Goal: Task Accomplishment & Management: Manage account settings

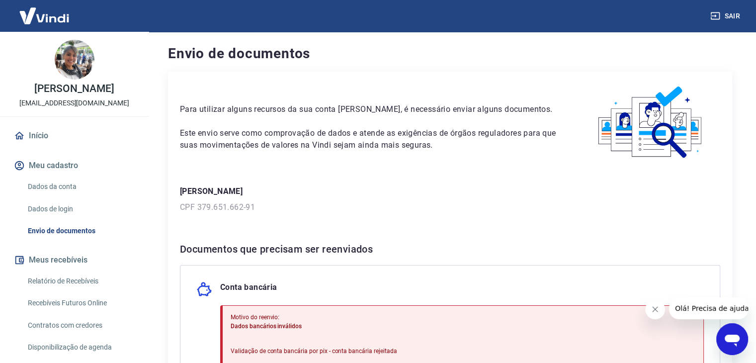
click at [455, 191] on p "[PERSON_NAME]" at bounding box center [450, 191] width 540 height 12
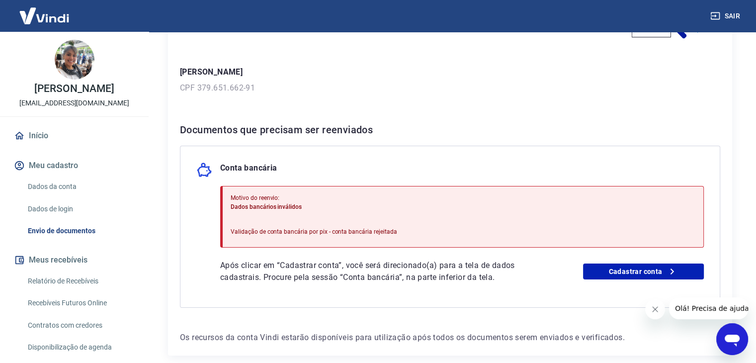
scroll to position [139, 0]
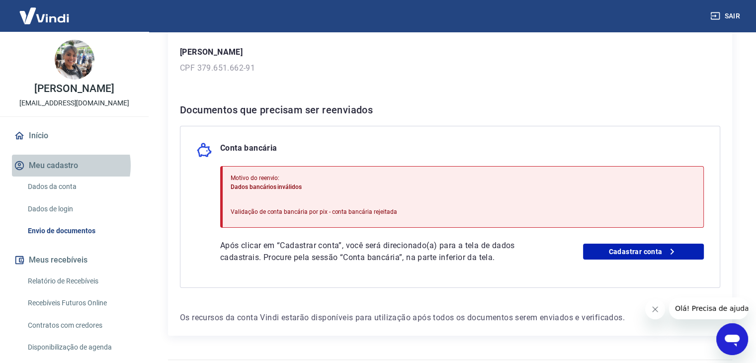
click at [63, 176] on button "Meu cadastro" at bounding box center [74, 166] width 125 height 22
click at [62, 193] on link "Dados da conta" at bounding box center [80, 186] width 113 height 20
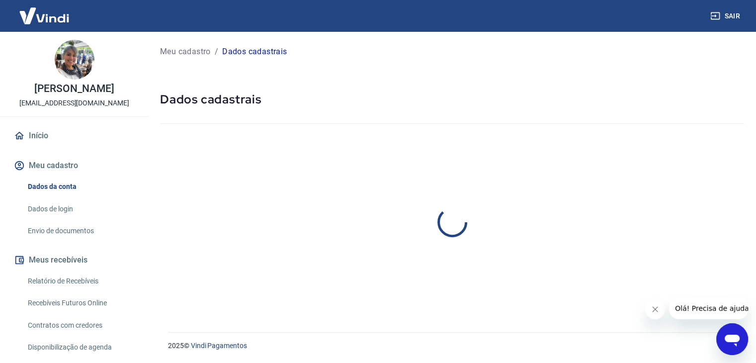
select select "AL"
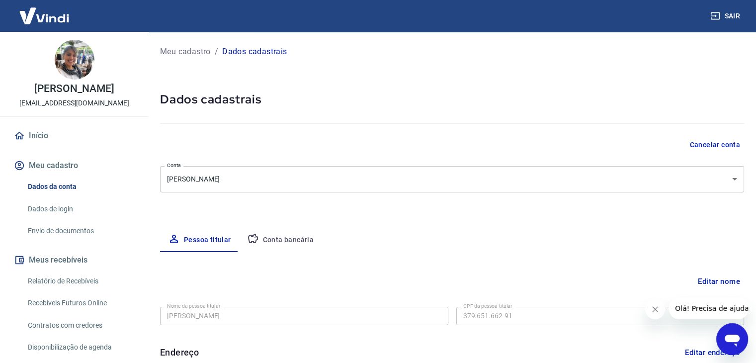
click at [158, 126] on div "Meu cadastro / Dados cadastrais Dados cadastrais Cancelar conta [PERSON_NAME] N…" at bounding box center [452, 313] width 608 height 562
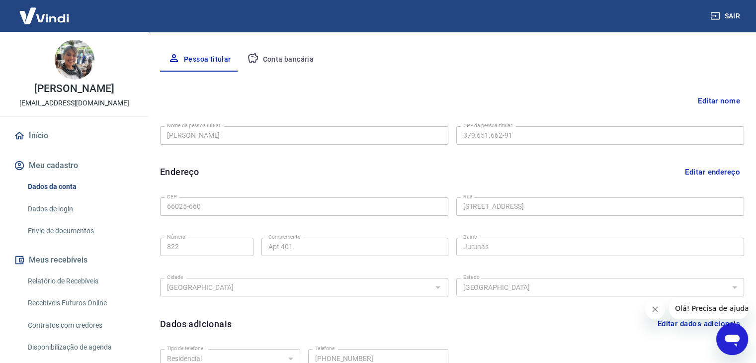
scroll to position [174, 0]
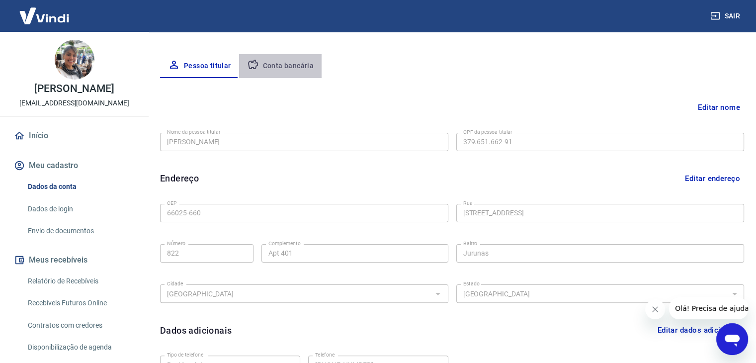
click at [282, 65] on button "Conta bancária" at bounding box center [280, 66] width 83 height 24
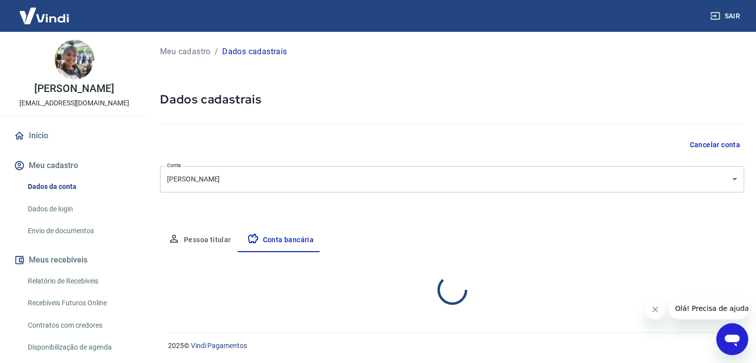
scroll to position [0, 0]
click at [283, 94] on h5 "Dados cadastrais" at bounding box center [455, 99] width 591 height 16
select select "1"
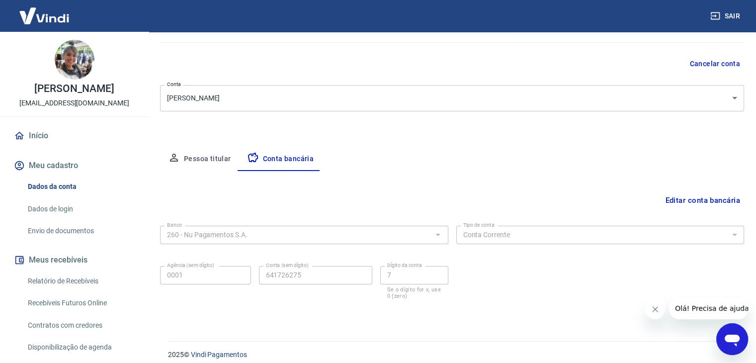
scroll to position [89, 0]
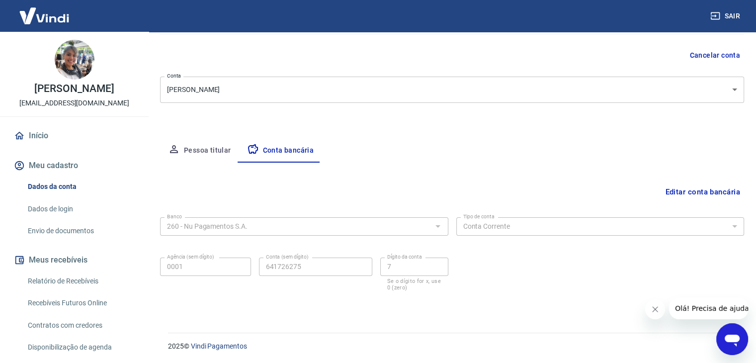
click at [650, 308] on button "Fechar mensagem da empresa" at bounding box center [655, 309] width 20 height 20
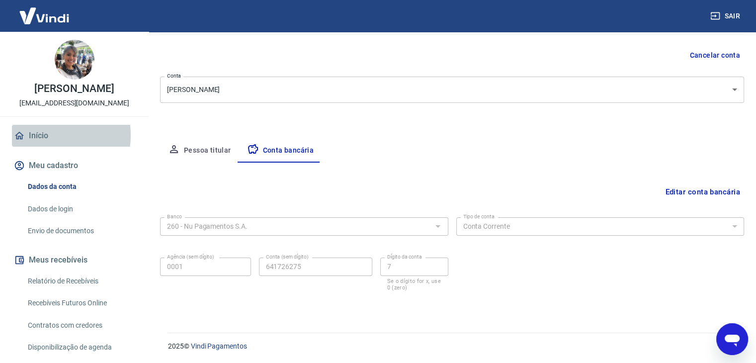
click at [45, 146] on link "Início" at bounding box center [74, 136] width 125 height 22
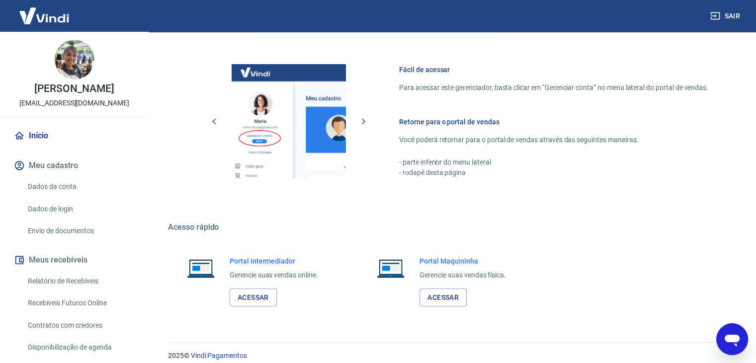
scroll to position [525, 0]
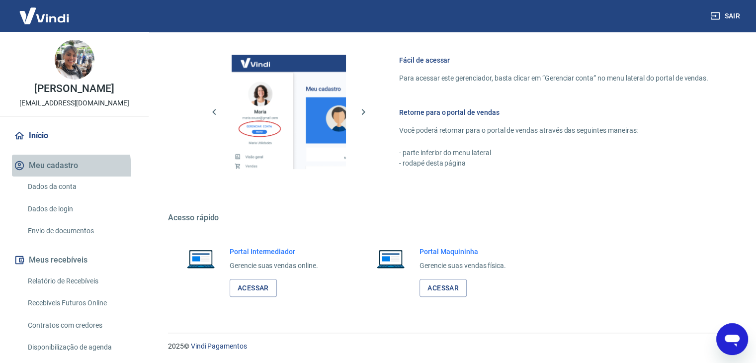
click at [59, 176] on button "Meu cadastro" at bounding box center [74, 166] width 125 height 22
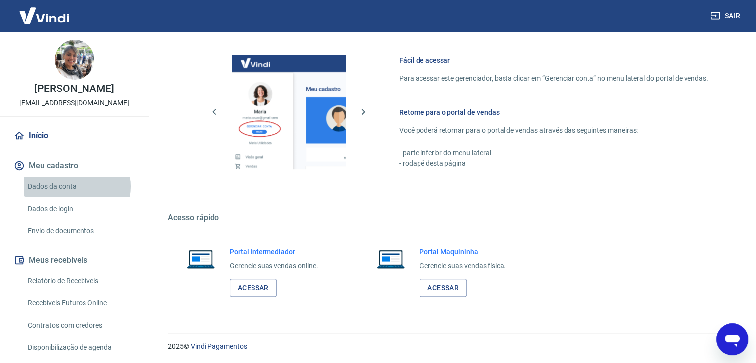
click at [73, 197] on link "Dados da conta" at bounding box center [80, 186] width 113 height 20
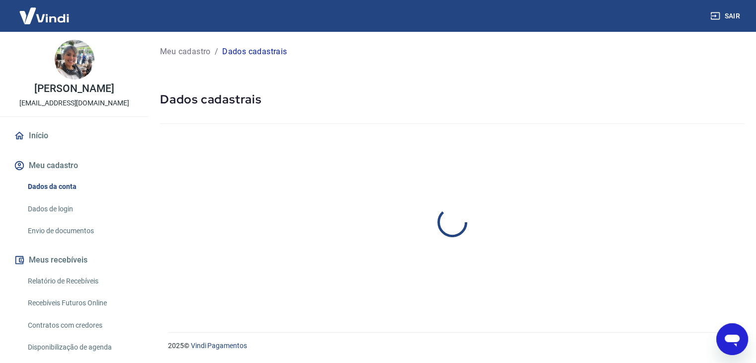
select select "AL"
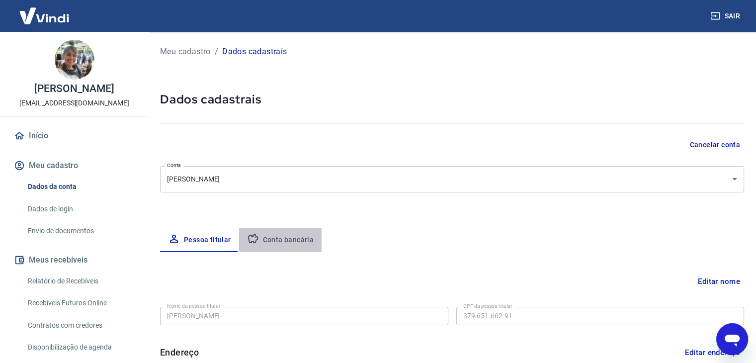
click at [273, 230] on button "Conta bancária" at bounding box center [280, 240] width 83 height 24
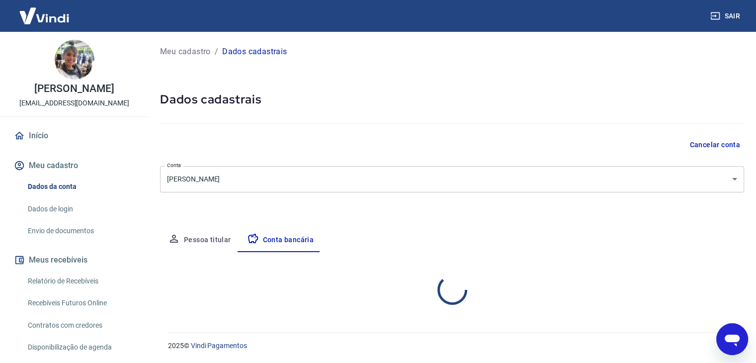
select select "1"
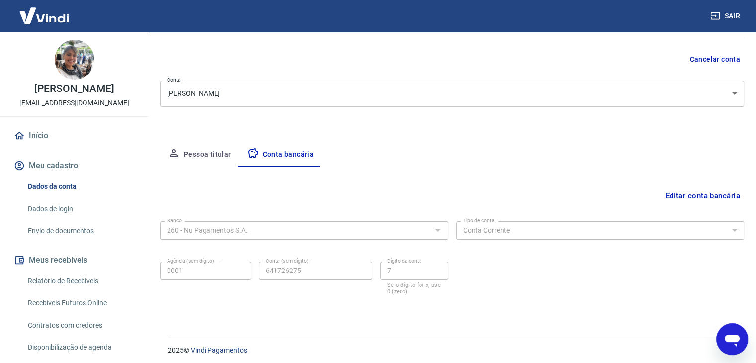
scroll to position [89, 0]
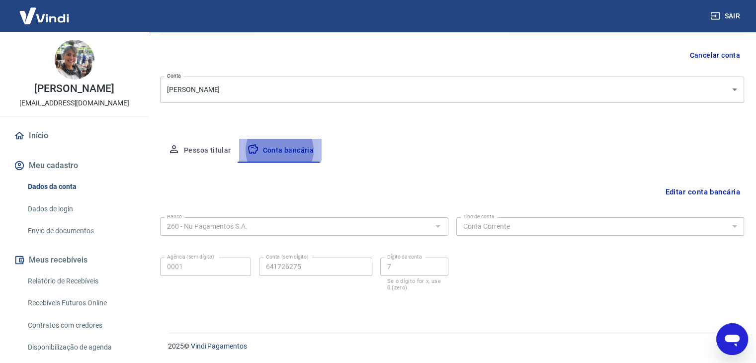
click at [258, 146] on button "Conta bancária" at bounding box center [280, 151] width 83 height 24
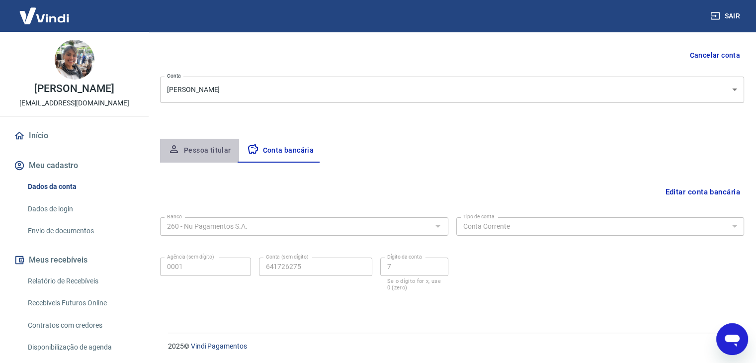
click at [207, 146] on button "Pessoa titular" at bounding box center [199, 151] width 79 height 24
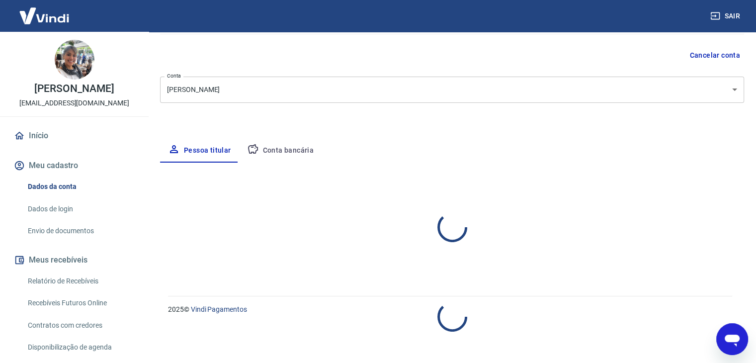
select select "AL"
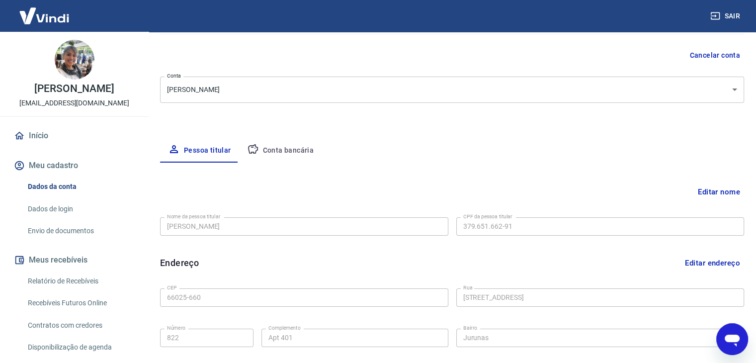
click at [332, 114] on div "Meu cadastro / Dados cadastrais Dados cadastrais Cancelar conta [PERSON_NAME] N…" at bounding box center [452, 223] width 608 height 562
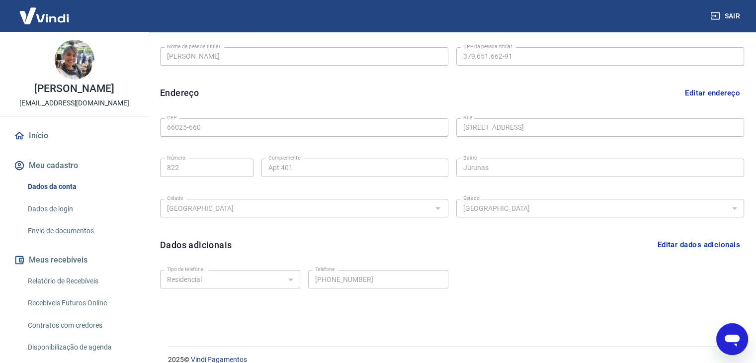
scroll to position [273, 0]
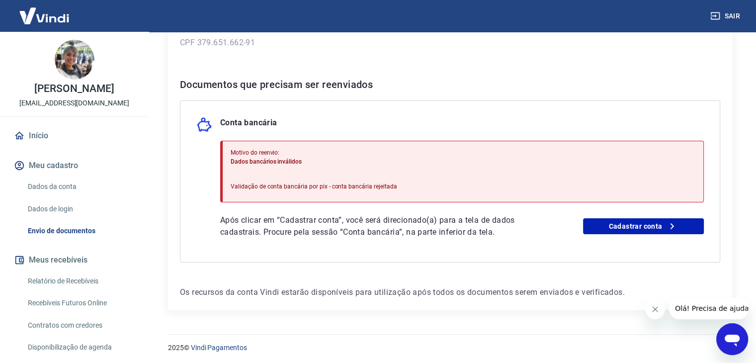
scroll to position [166, 0]
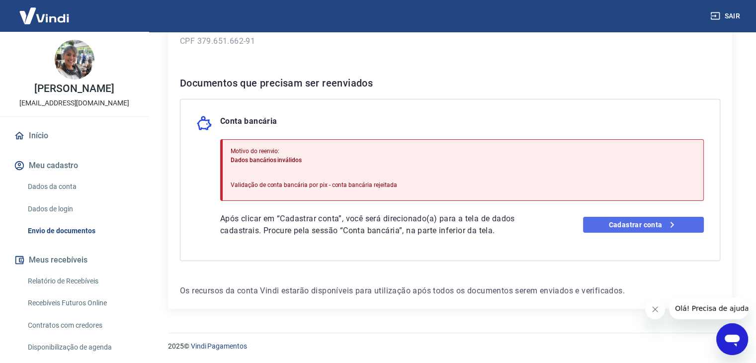
click at [646, 222] on link "Cadastrar conta" at bounding box center [643, 225] width 121 height 16
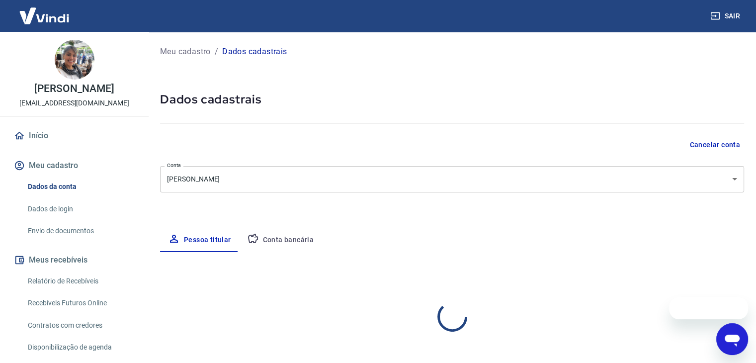
select select "AL"
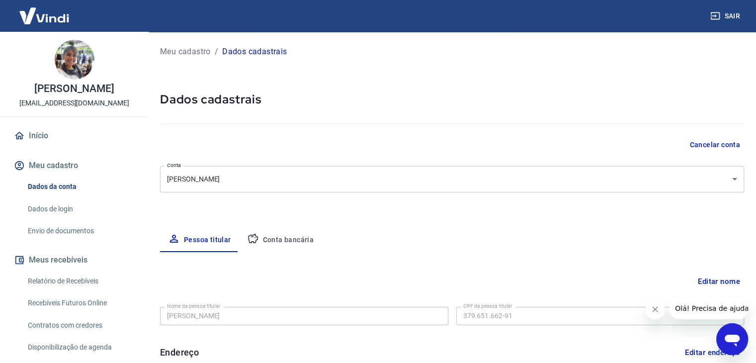
click at [483, 237] on div "Pessoa titular Conta bancária" at bounding box center [452, 240] width 584 height 24
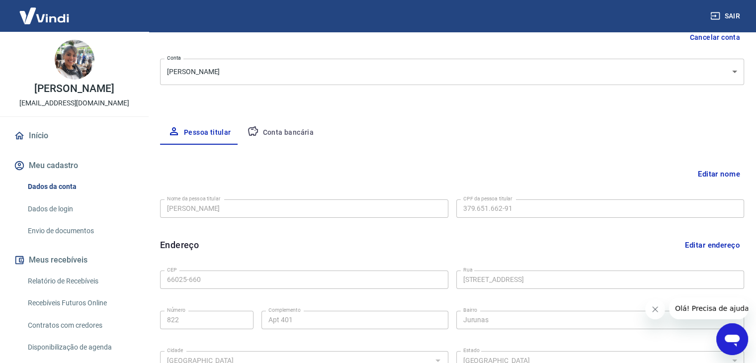
scroll to position [114, 0]
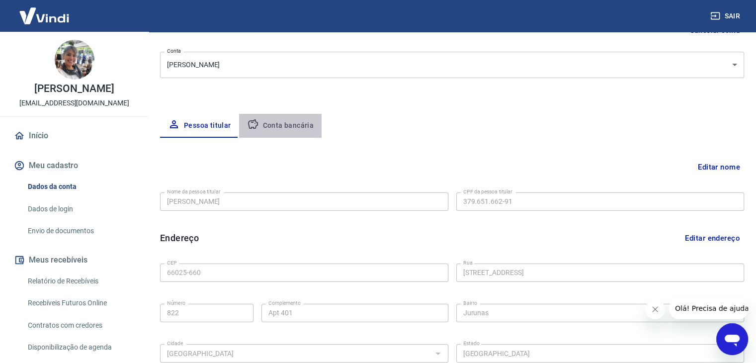
click at [293, 130] on button "Conta bancária" at bounding box center [280, 126] width 83 height 24
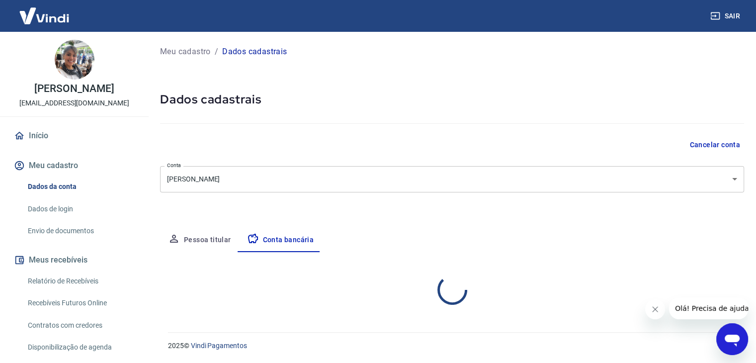
scroll to position [0, 0]
select select "1"
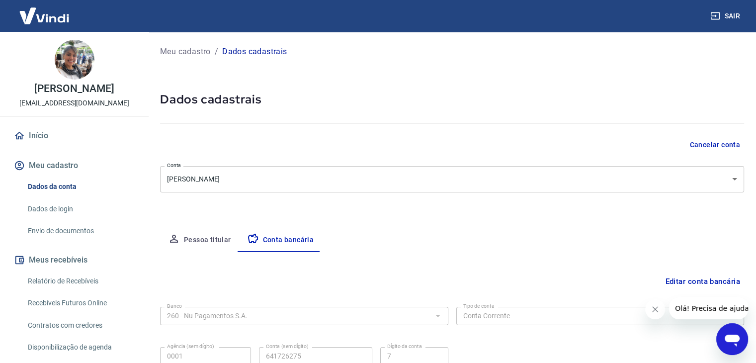
click at [319, 115] on div at bounding box center [452, 121] width 584 height 28
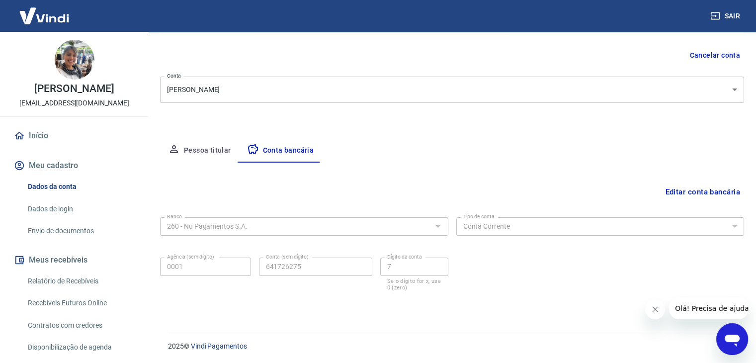
scroll to position [89, 0]
click at [701, 185] on button "Editar conta bancária" at bounding box center [702, 191] width 83 height 19
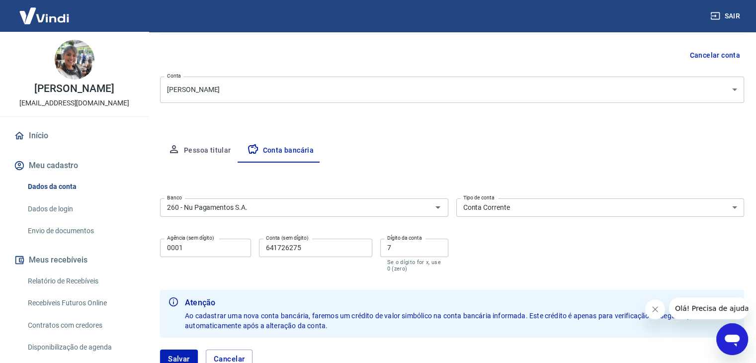
click at [625, 158] on div "Pessoa titular Conta bancária" at bounding box center [452, 151] width 584 height 24
click at [546, 258] on div "Banco 260 - Nu Pagamentos S.A. Banco Tipo de conta Conta Corrente Conta Poupanç…" at bounding box center [452, 234] width 584 height 80
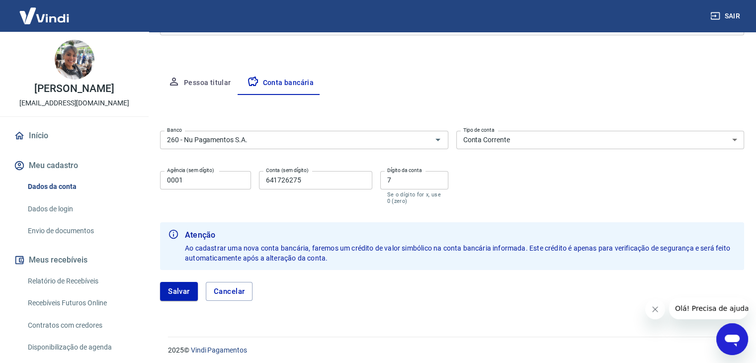
scroll to position [161, 0]
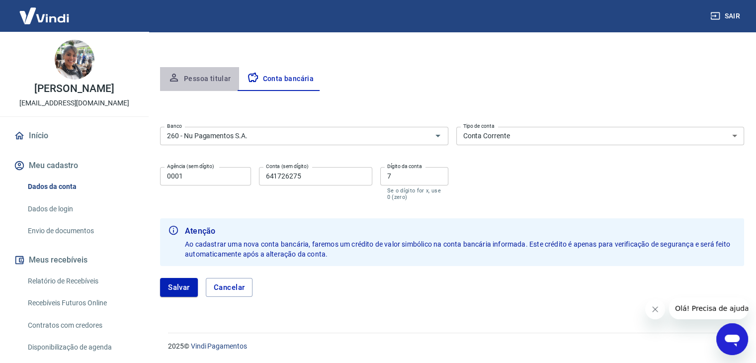
click at [211, 75] on button "Pessoa titular" at bounding box center [199, 79] width 79 height 24
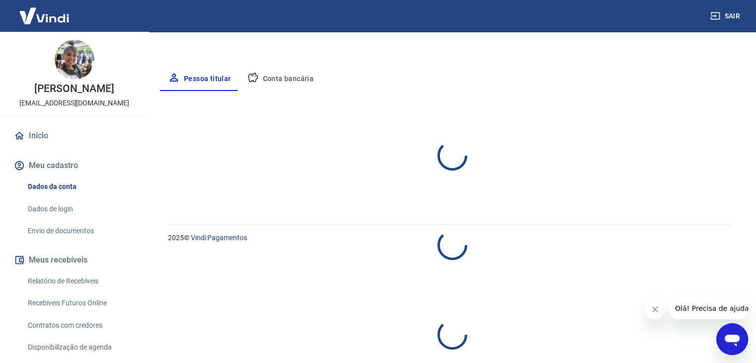
select select "AL"
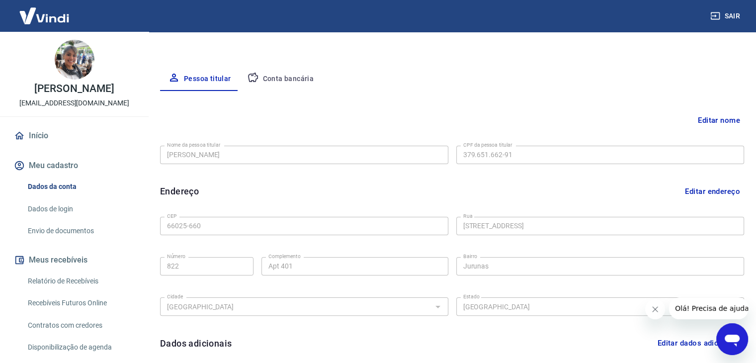
click at [41, 145] on link "Início" at bounding box center [74, 136] width 125 height 22
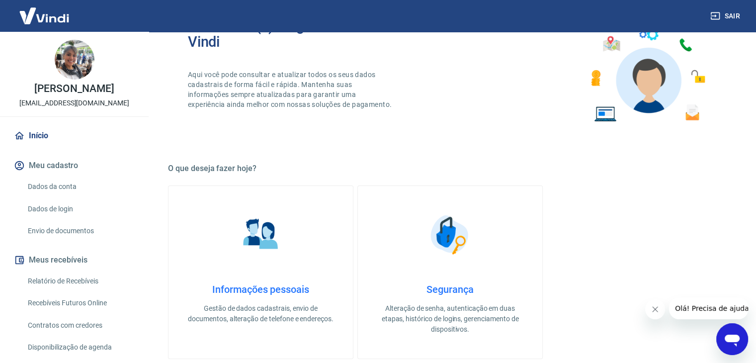
click at [170, 146] on div "ATENÇÃO Estamos realizando adequações em nossa plataforma para atender a Resolu…" at bounding box center [450, 282] width 564 height 782
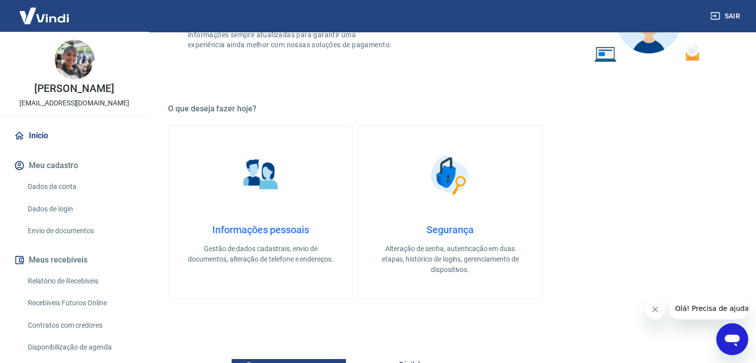
scroll to position [221, 0]
click at [286, 174] on link "Informações pessoais Gestão de dados cadastrais, envio de documentos, alteração…" at bounding box center [260, 212] width 185 height 173
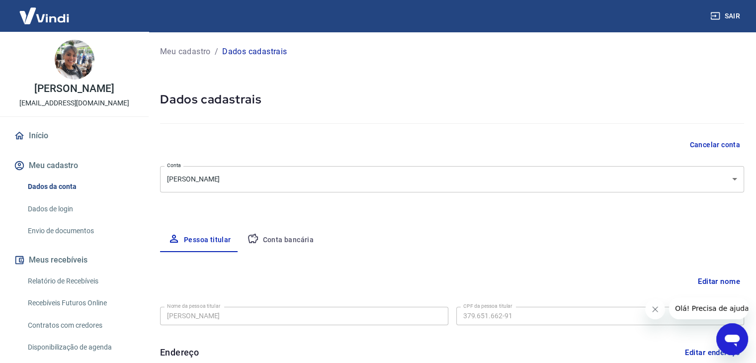
click at [313, 109] on div at bounding box center [452, 121] width 584 height 28
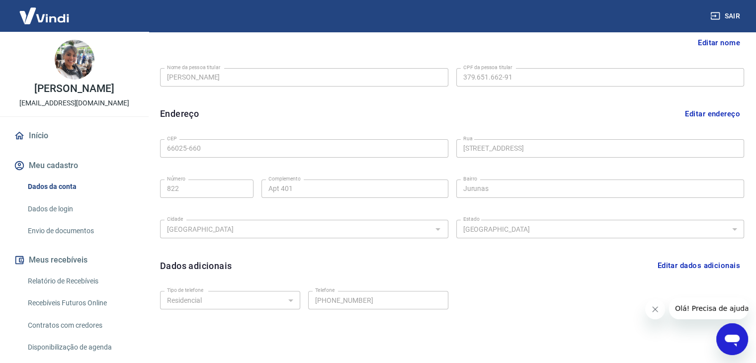
scroll to position [258, 0]
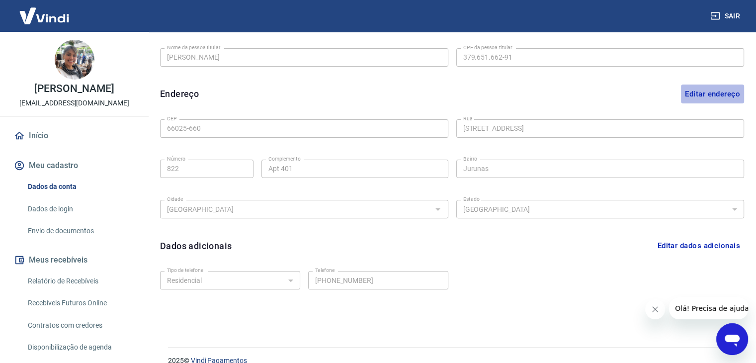
click at [713, 94] on button "Editar endereço" at bounding box center [712, 93] width 63 height 19
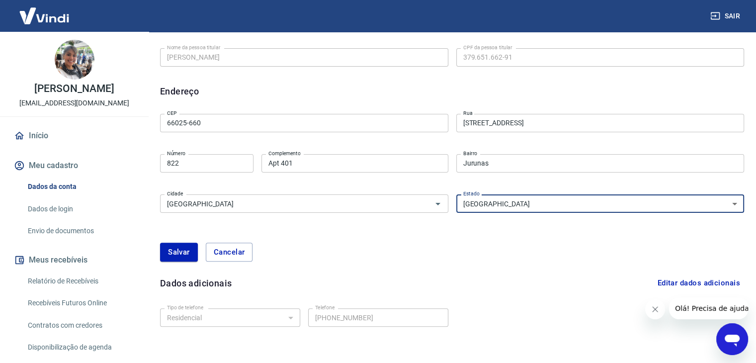
click at [608, 205] on select "[GEOGRAPHIC_DATA] [GEOGRAPHIC_DATA] [GEOGRAPHIC_DATA] [GEOGRAPHIC_DATA] [GEOGRA…" at bounding box center [600, 203] width 288 height 18
select select "PA"
click at [456, 194] on select "[GEOGRAPHIC_DATA] [GEOGRAPHIC_DATA] [GEOGRAPHIC_DATA] [GEOGRAPHIC_DATA] [GEOGRA…" at bounding box center [600, 203] width 288 height 18
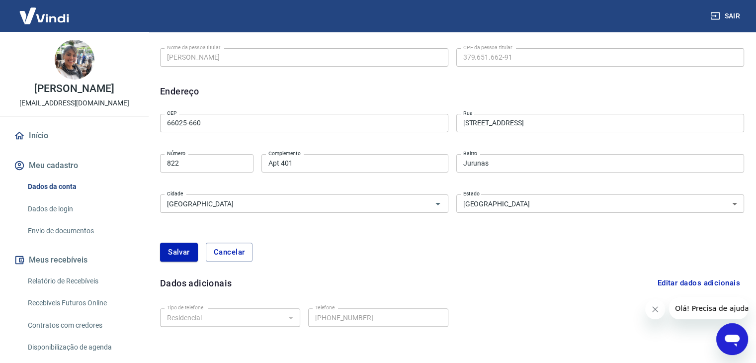
click at [509, 283] on div "Dados adicionais Editar dados adicionais" at bounding box center [452, 282] width 584 height 19
click at [175, 257] on button "Salvar" at bounding box center [179, 252] width 38 height 19
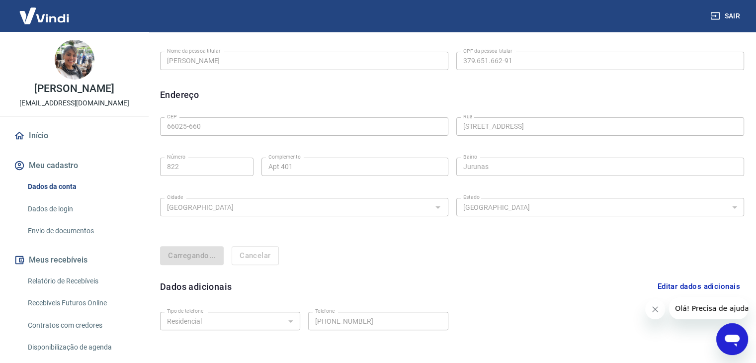
select select "PA"
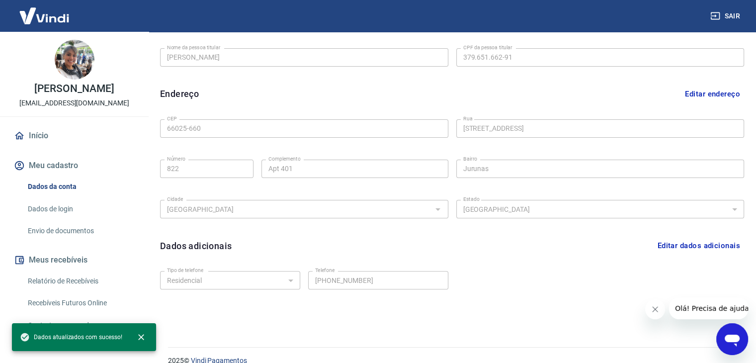
click at [466, 259] on div "Editar nome Nome da pessoa titular [PERSON_NAME] Nome da pessoa titular CPF da …" at bounding box center [452, 159] width 584 height 330
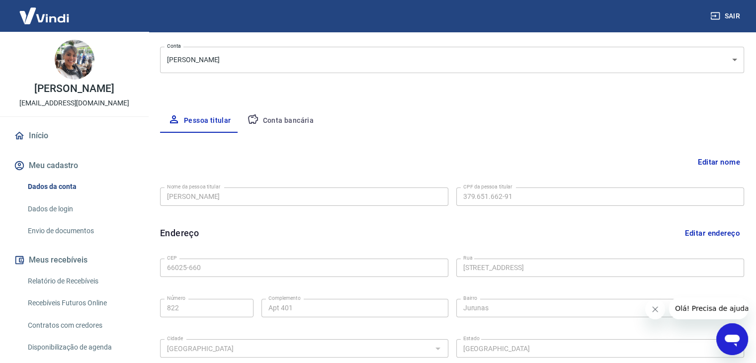
scroll to position [114, 0]
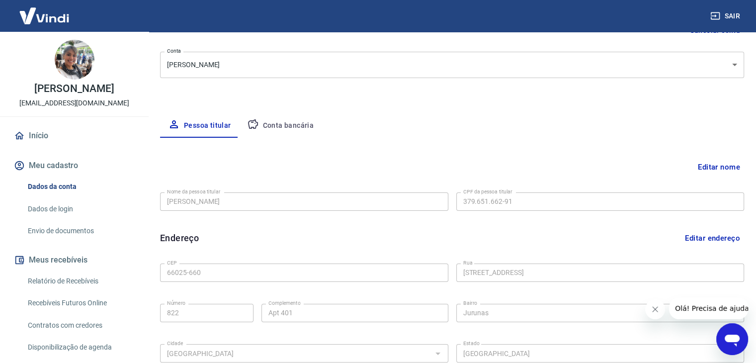
click at [274, 124] on button "Conta bancária" at bounding box center [280, 126] width 83 height 24
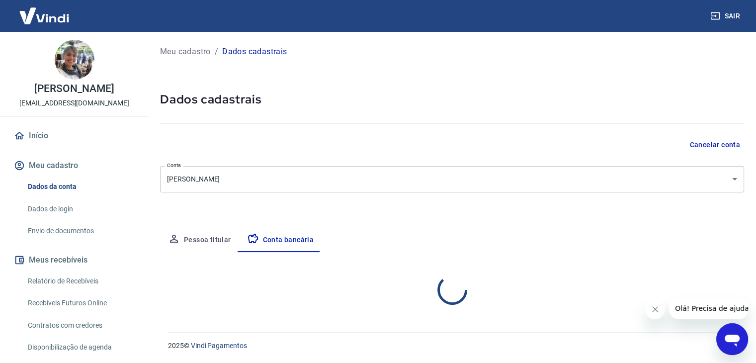
scroll to position [0, 0]
select select "1"
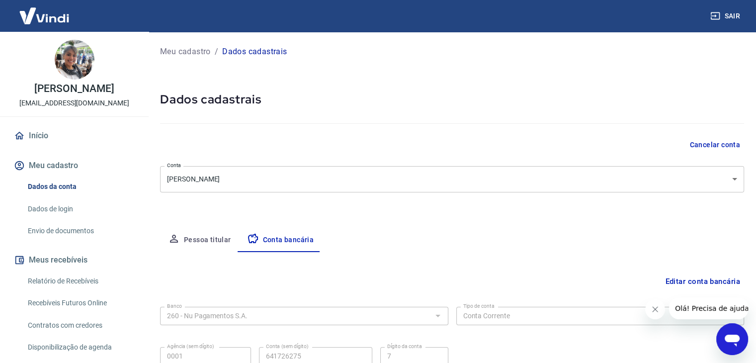
click at [321, 102] on h5 "Dados cadastrais" at bounding box center [452, 99] width 584 height 16
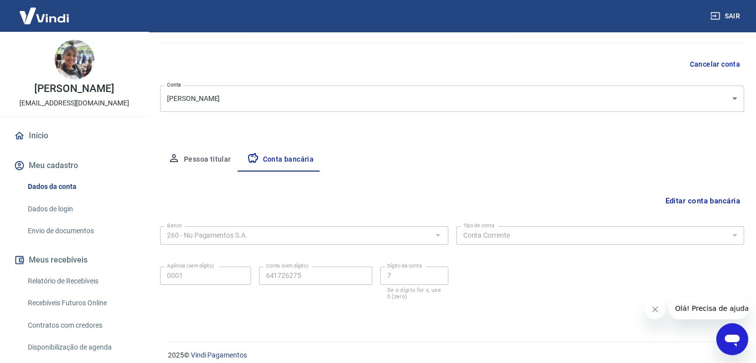
scroll to position [89, 0]
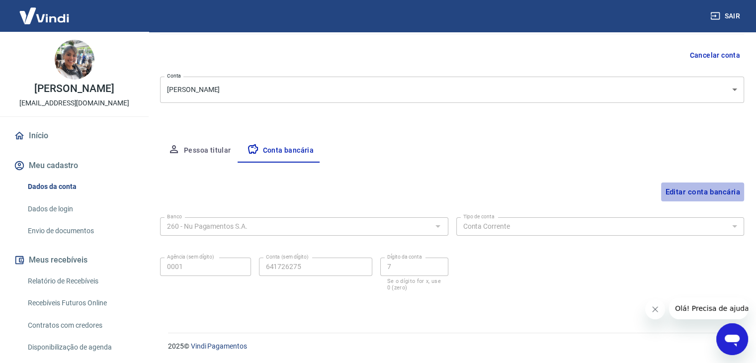
click at [700, 187] on button "Editar conta bancária" at bounding box center [702, 191] width 83 height 19
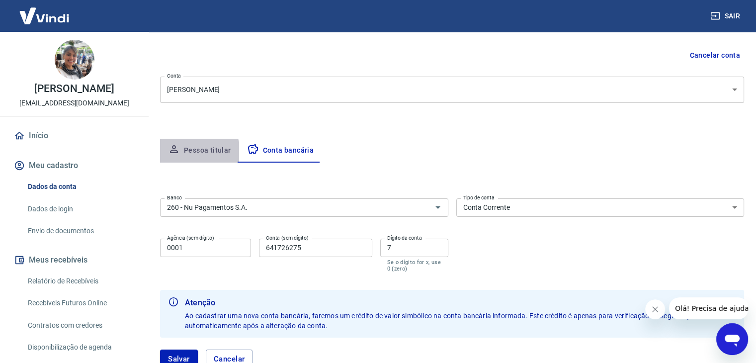
click at [195, 151] on button "Pessoa titular" at bounding box center [199, 151] width 79 height 24
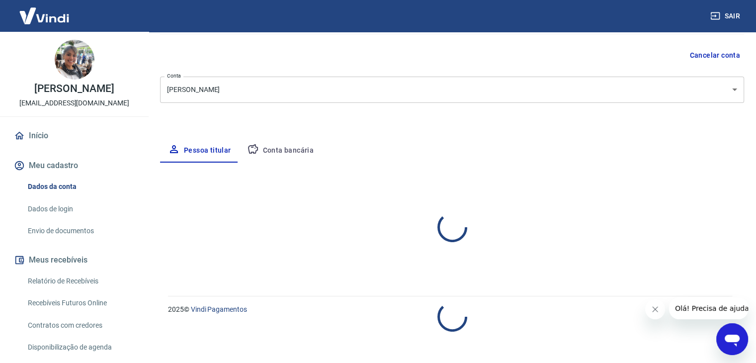
select select "PA"
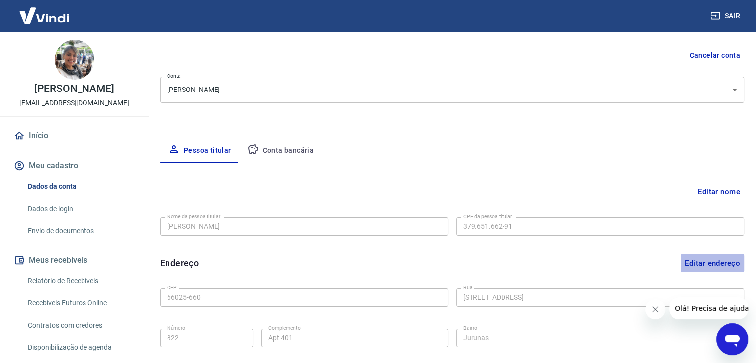
click at [712, 263] on button "Editar endereço" at bounding box center [712, 262] width 63 height 19
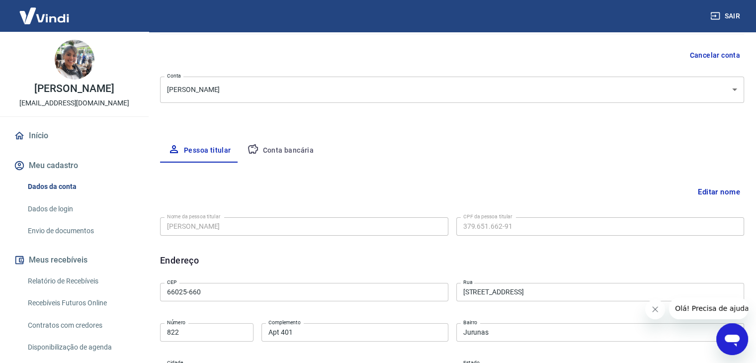
click at [634, 125] on div "Meu cadastro / Dados cadastrais Dados cadastrais Cancelar conta [PERSON_NAME] N…" at bounding box center [452, 241] width 608 height 599
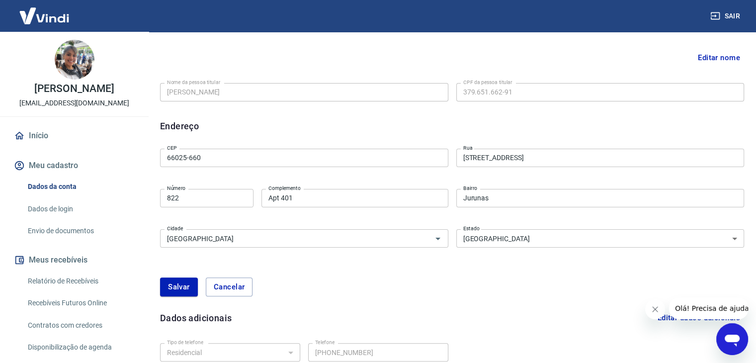
scroll to position [229, 0]
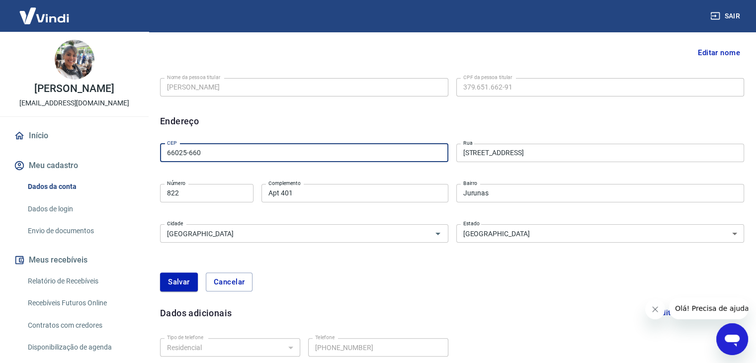
click at [210, 150] on input "66025-660" at bounding box center [304, 153] width 288 height 18
type input "66020-710"
click at [160, 272] on button "Salvar" at bounding box center [179, 281] width 38 height 19
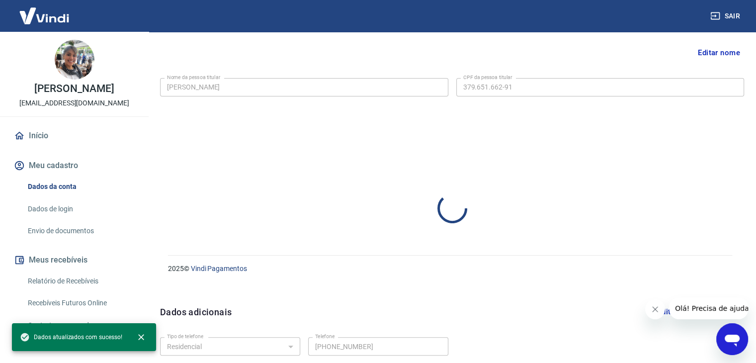
select select "PA"
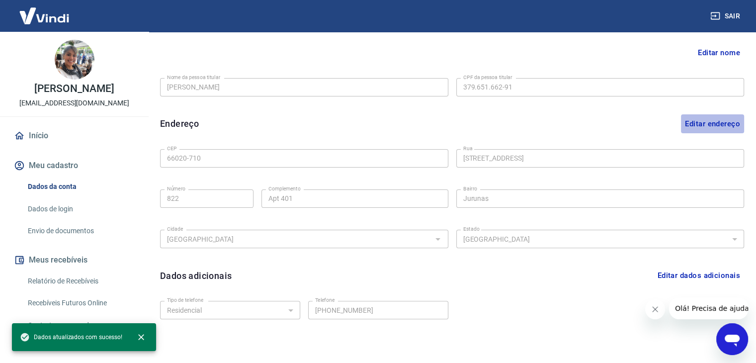
click at [729, 120] on button "Editar endereço" at bounding box center [712, 123] width 63 height 19
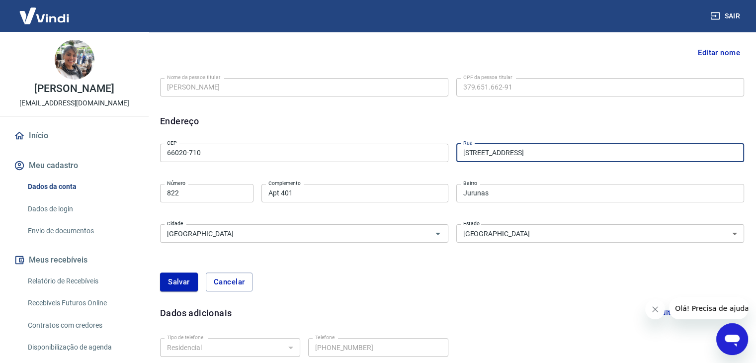
click at [552, 157] on input "[STREET_ADDRESS]" at bounding box center [600, 153] width 288 height 18
type input "Rua [PERSON_NAME]"
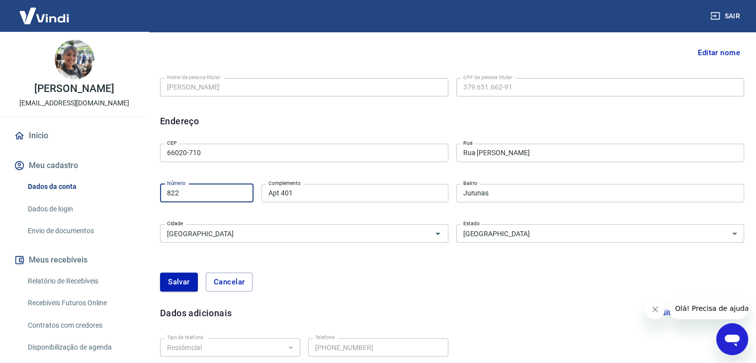
click at [188, 194] on input "822" at bounding box center [206, 193] width 93 height 18
type input "8"
type input "402"
click at [312, 188] on input "Apt 401" at bounding box center [354, 193] width 187 height 18
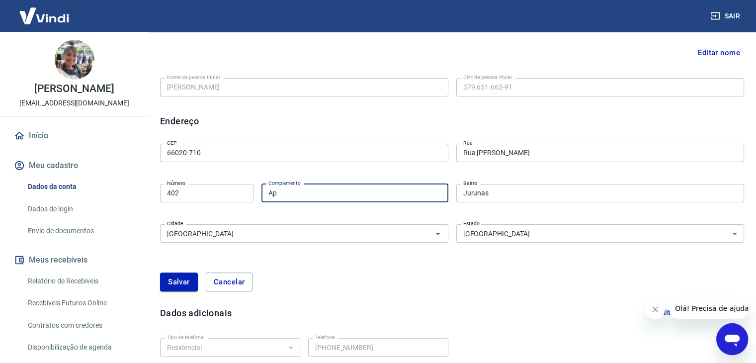
type input "A"
type input "Loja 208"
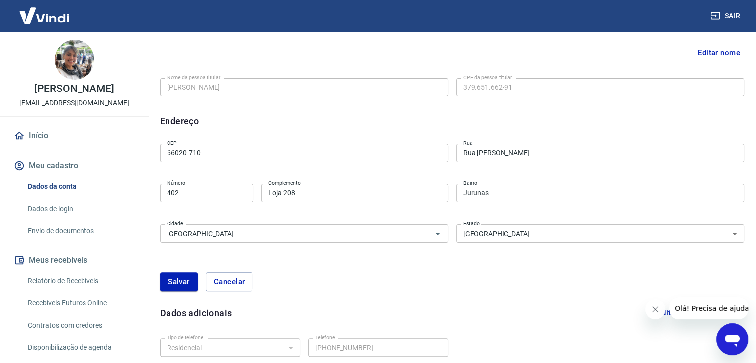
click at [363, 252] on form "CEP 66020-710 CEP [GEOGRAPHIC_DATA] [GEOGRAPHIC_DATA] Número Complemento Loja 2…" at bounding box center [452, 222] width 584 height 164
click at [539, 191] on input "Jurunas" at bounding box center [600, 193] width 288 height 18
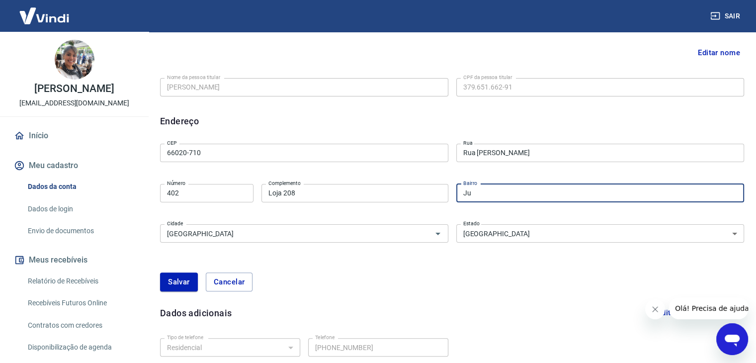
type input "J"
type input "[GEOGRAPHIC_DATA]"
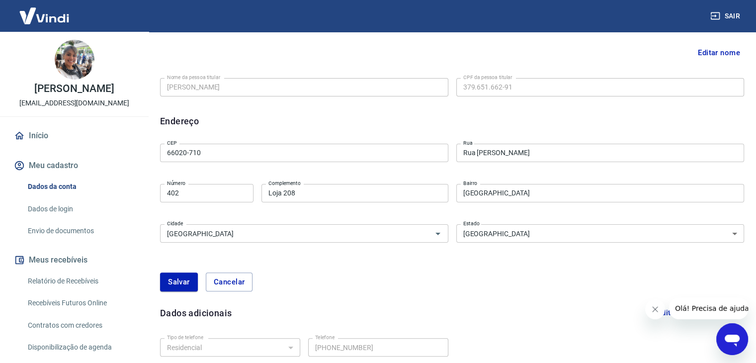
click at [390, 271] on div "[PERSON_NAME]" at bounding box center [452, 281] width 584 height 43
click at [189, 282] on button "Salvar" at bounding box center [179, 281] width 38 height 19
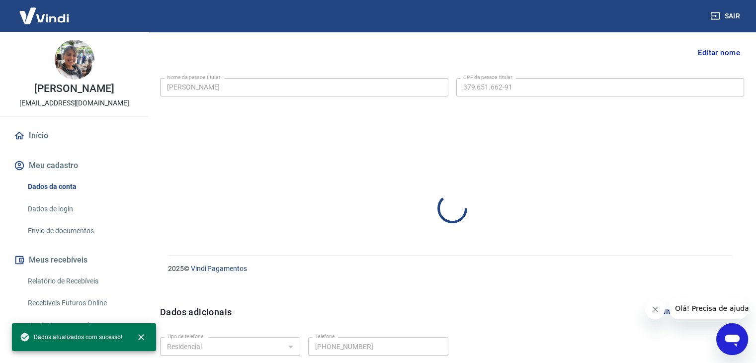
select select "PA"
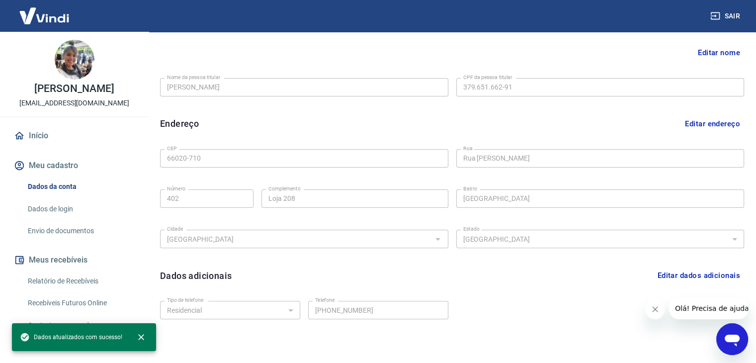
click at [348, 259] on form "CEP 66020-710 CEP [GEOGRAPHIC_DATA] [GEOGRAPHIC_DATA] Número Complemento Loja 2…" at bounding box center [452, 205] width 584 height 121
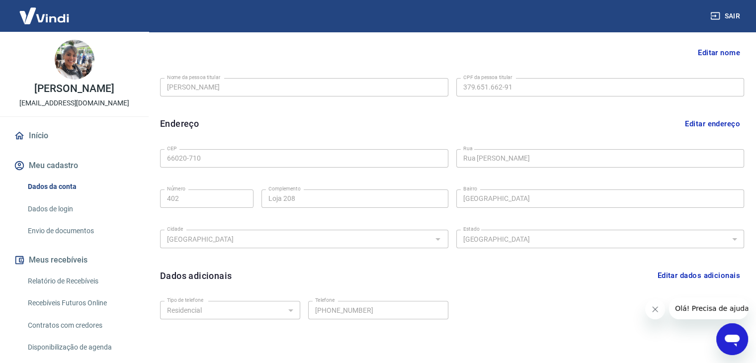
click at [600, 287] on div "Editar nome Nome da pessoa titular [PERSON_NAME] Nome da pessoa titular CPF da …" at bounding box center [452, 188] width 584 height 330
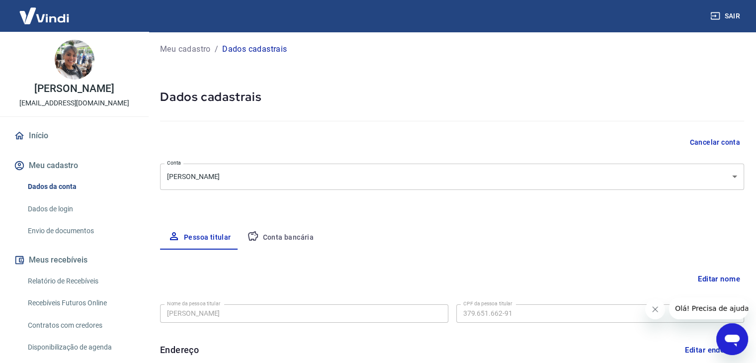
scroll to position [0, 0]
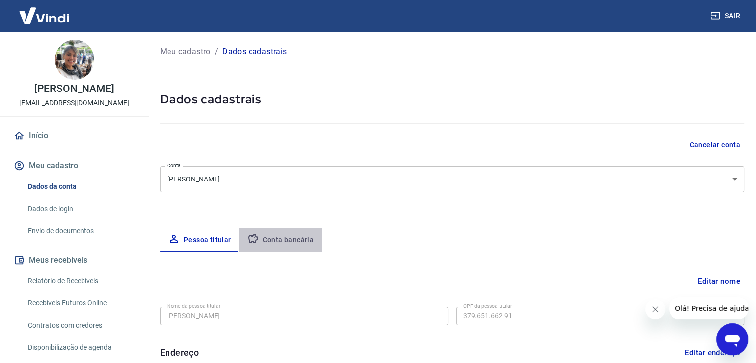
click at [283, 241] on button "Conta bancária" at bounding box center [280, 240] width 83 height 24
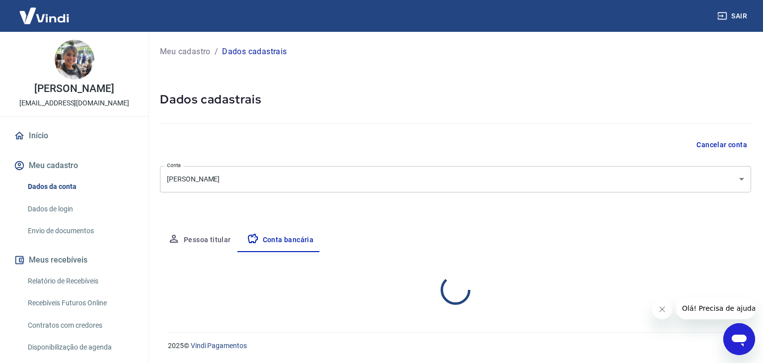
select select "1"
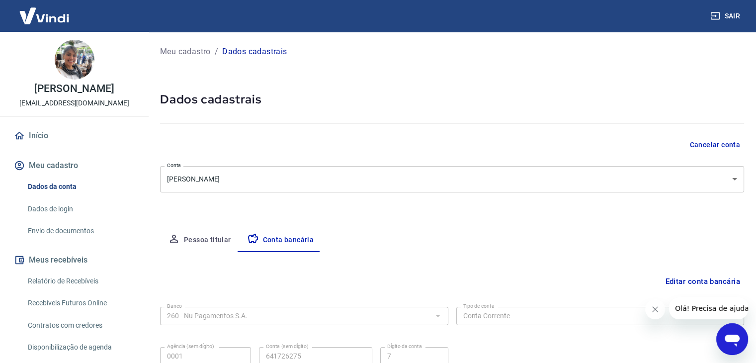
click at [380, 217] on div "Meu cadastro / Dados cadastrais Dados cadastrais Cancelar conta Conta [PERSON_N…" at bounding box center [452, 221] width 608 height 378
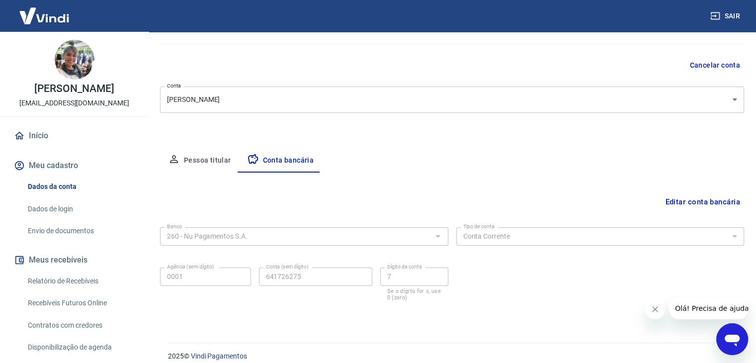
scroll to position [89, 0]
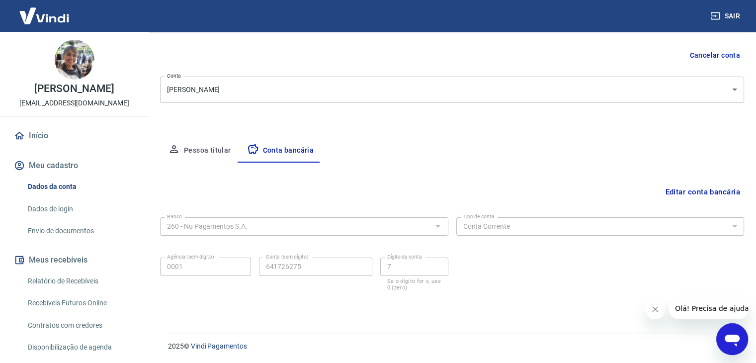
click at [499, 266] on div "Banco 260 - Nu Pagamentos S.A. Banco Tipo de conta Conta Corrente Conta Poupanç…" at bounding box center [452, 253] width 584 height 80
